Goal: Task Accomplishment & Management: Use online tool/utility

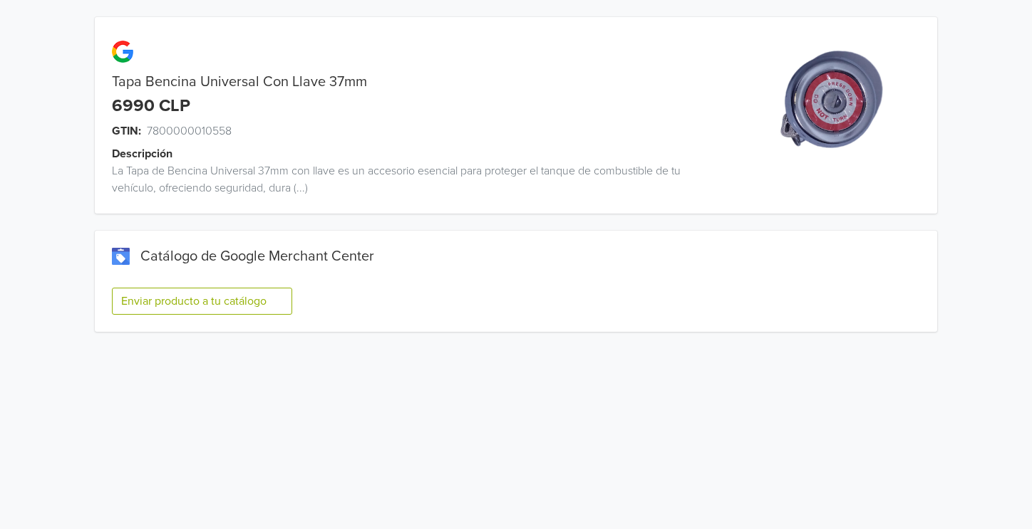
drag, startPoint x: 196, startPoint y: 279, endPoint x: 184, endPoint y: 296, distance: 21.5
click at [195, 279] on div "Catálogo de Google Merchant Center Enviar producto a tu catálogo" at bounding box center [516, 290] width 808 height 84
click at [184, 296] on button "Enviar producto a tu catálogo" at bounding box center [202, 301] width 180 height 27
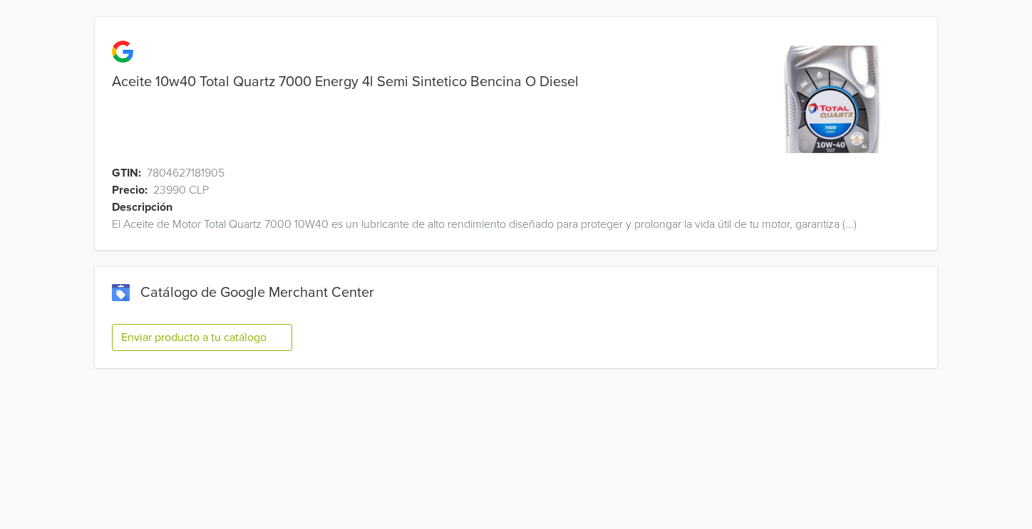
click at [195, 348] on button "Enviar producto a tu catálogo" at bounding box center [202, 337] width 180 height 27
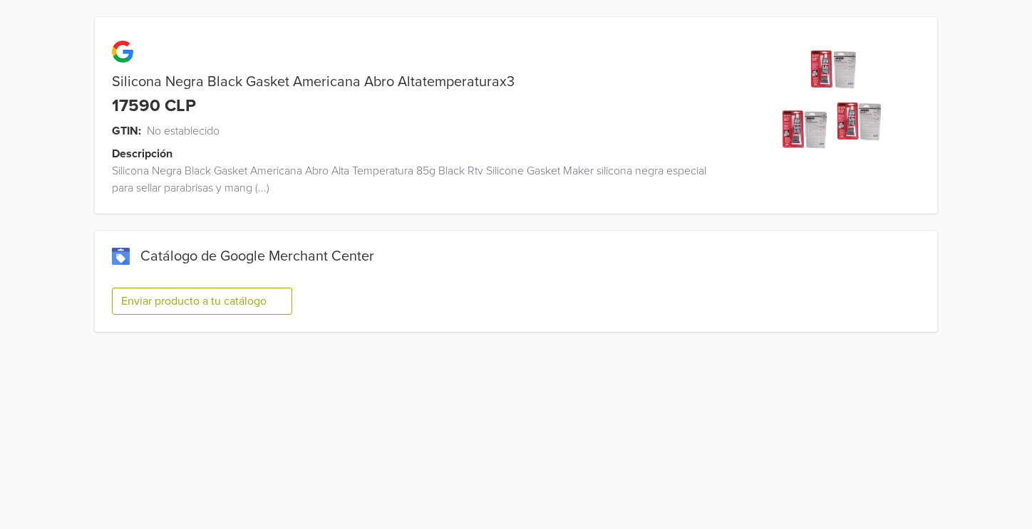
click at [207, 304] on button "Enviar producto a tu catálogo" at bounding box center [202, 301] width 180 height 27
